Goal: Book appointment/travel/reservation

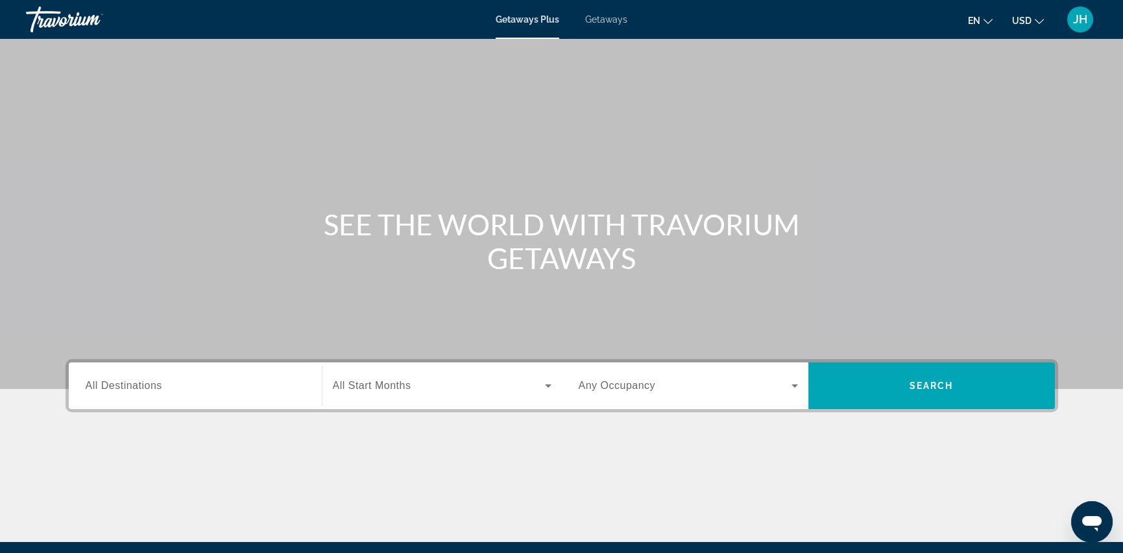
click at [157, 387] on span "All Destinations" at bounding box center [124, 385] width 77 height 11
click at [157, 387] on input "Destination All Destinations" at bounding box center [195, 387] width 219 height 16
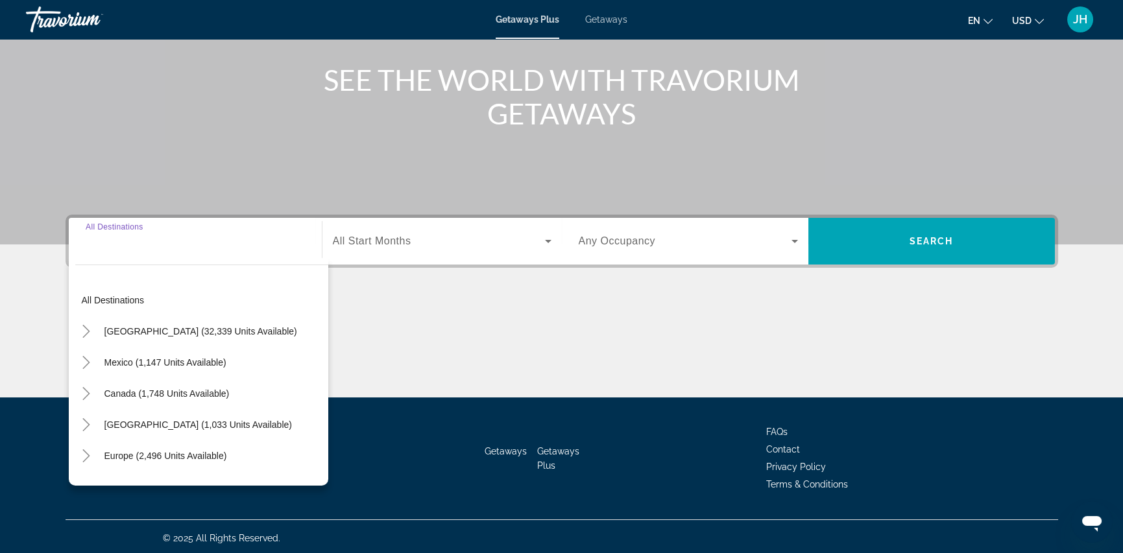
scroll to position [149, 0]
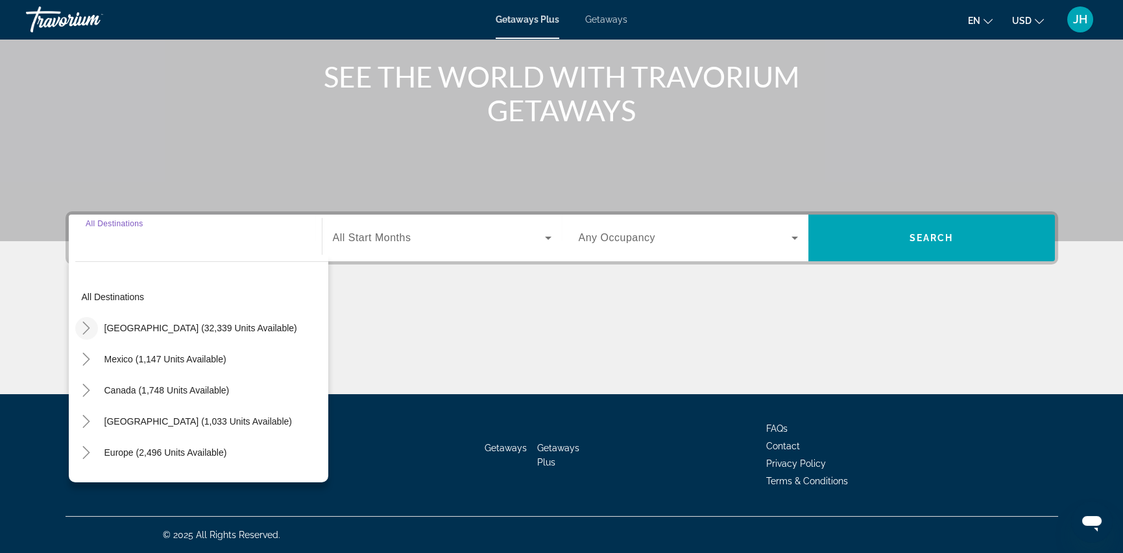
click at [90, 326] on icon "Toggle United States (32,339 units available)" at bounding box center [86, 328] width 13 height 13
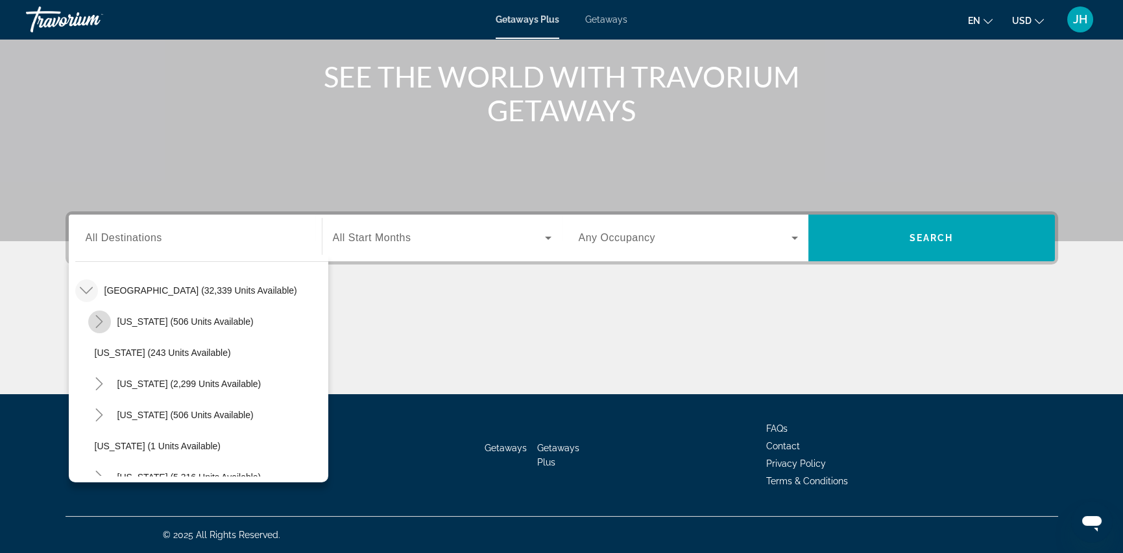
click at [99, 322] on icon "Toggle Arizona (506 units available)" at bounding box center [99, 321] width 7 height 13
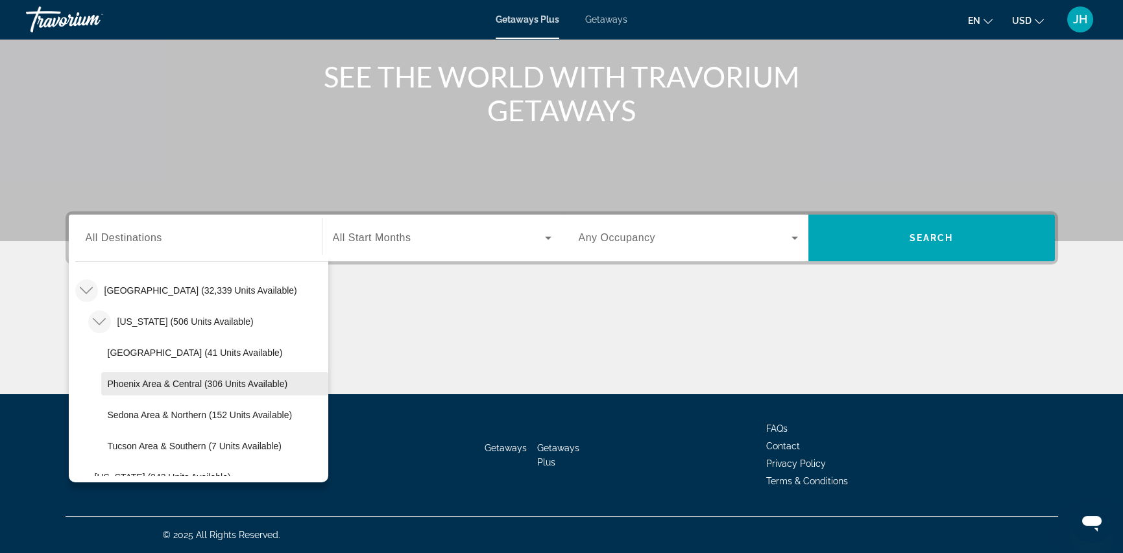
click at [151, 384] on span "Phoenix Area & Central (306 units available)" at bounding box center [198, 384] width 180 height 10
type input "**********"
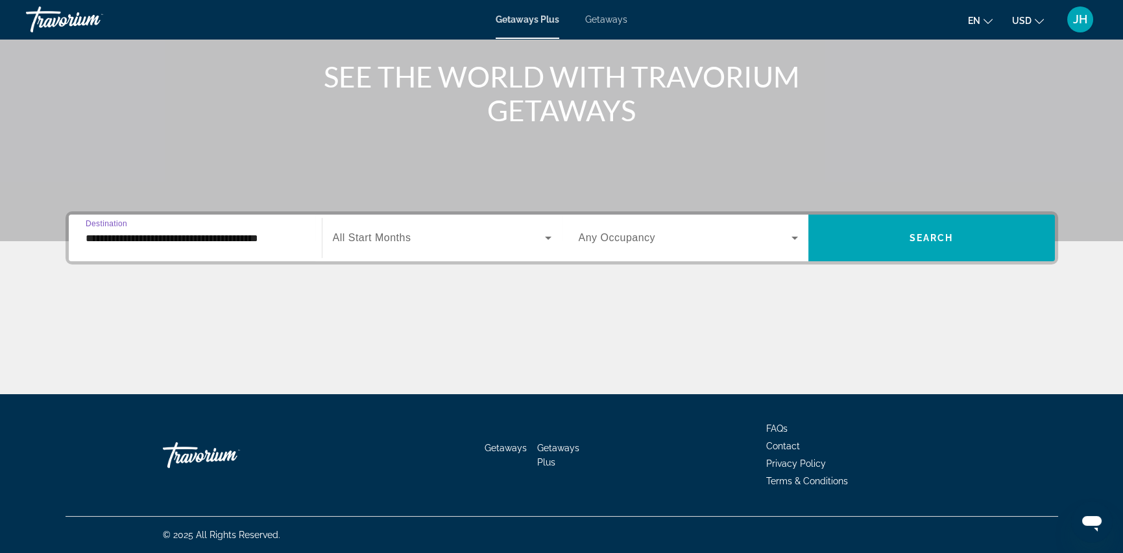
click at [450, 237] on span "Search widget" at bounding box center [439, 238] width 212 height 16
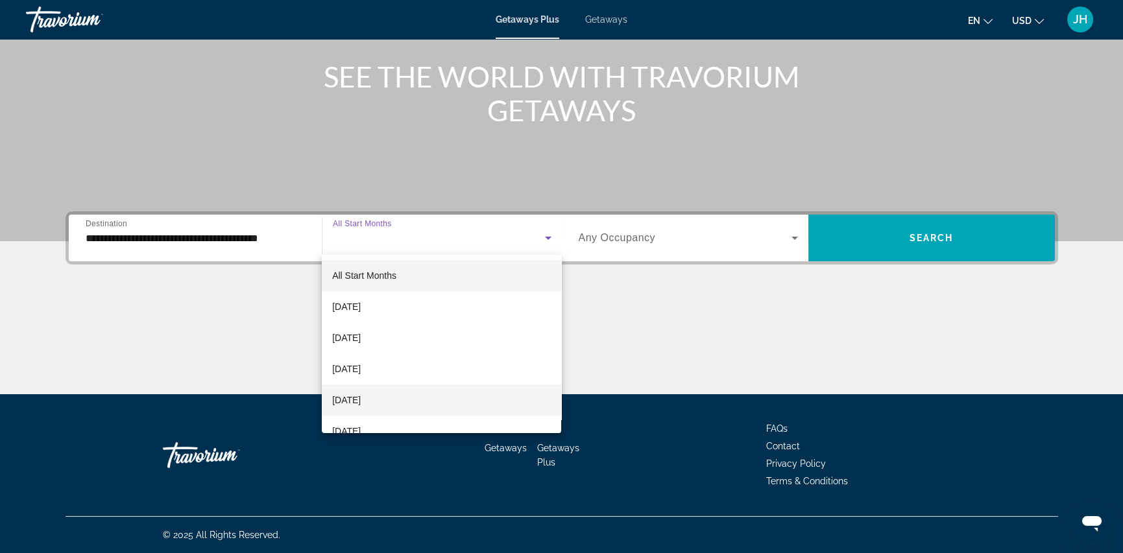
click at [361, 402] on span "[DATE]" at bounding box center [346, 401] width 29 height 16
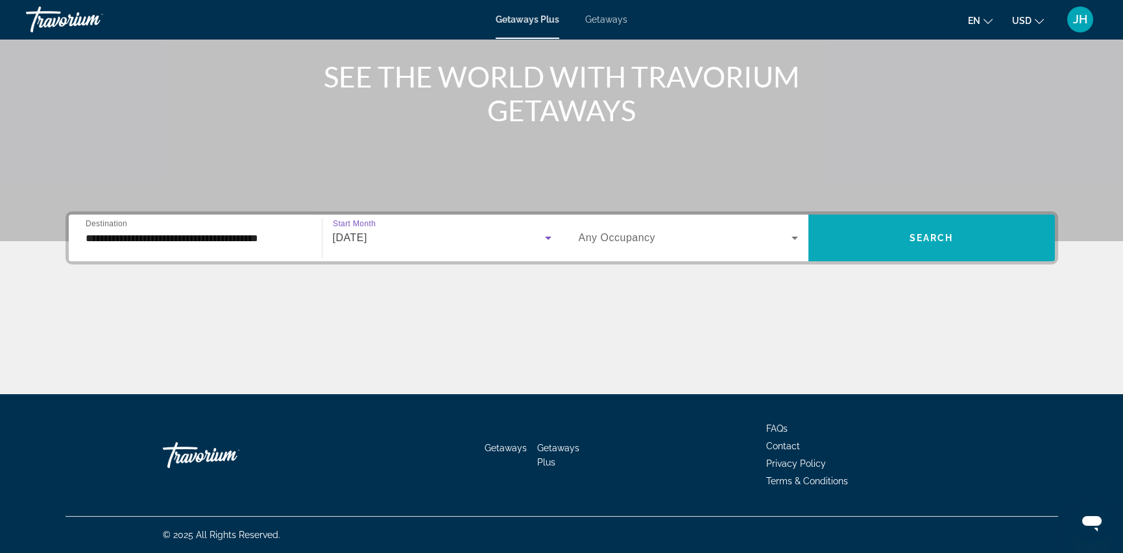
click at [912, 245] on span "Search widget" at bounding box center [931, 238] width 247 height 31
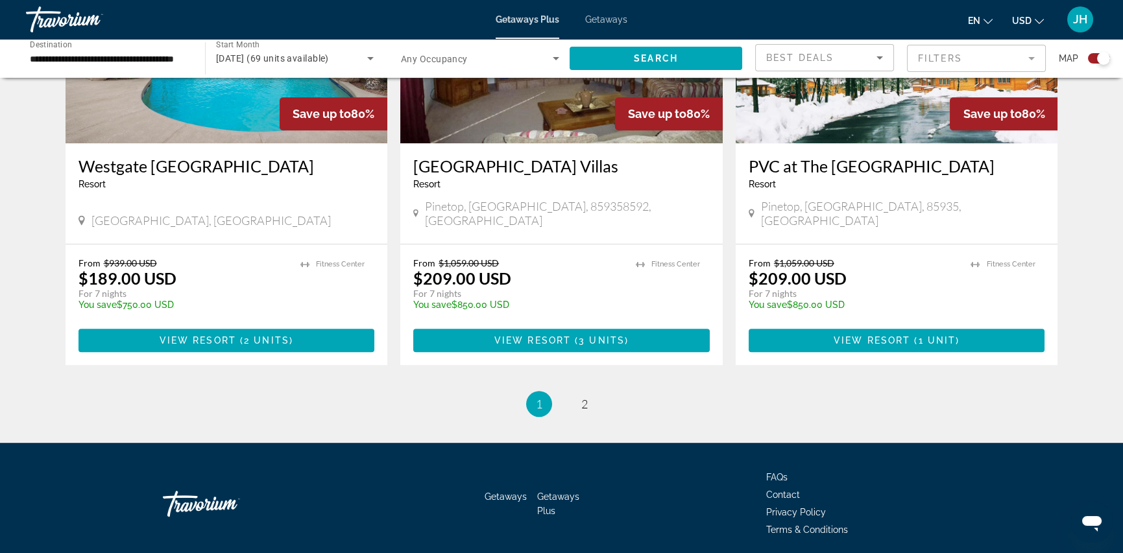
scroll to position [2006, 0]
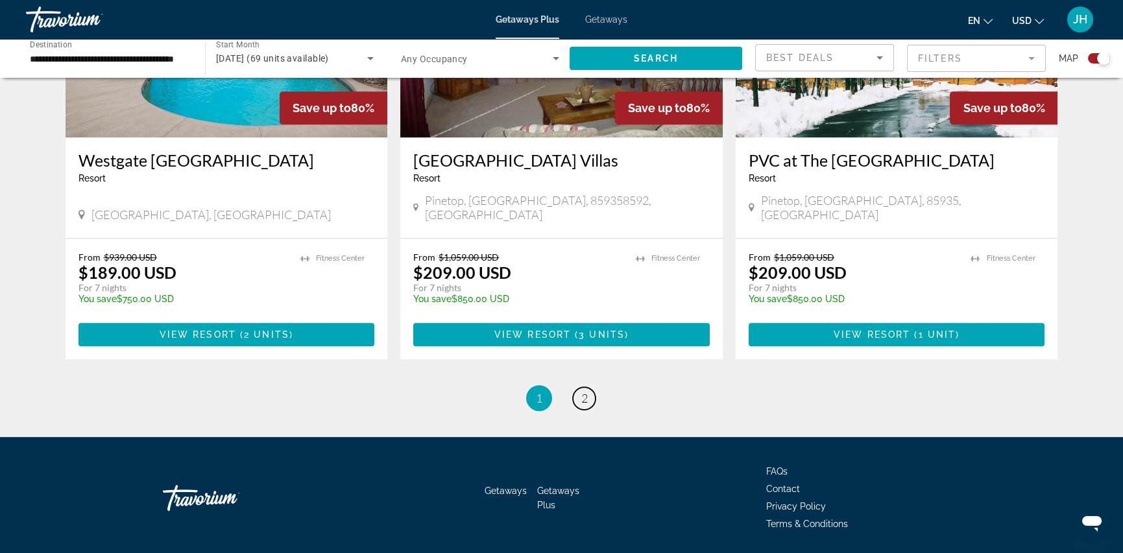
drag, startPoint x: 588, startPoint y: 357, endPoint x: 620, endPoint y: 341, distance: 35.7
click at [588, 387] on link "page 2" at bounding box center [584, 398] width 23 height 23
